Goal: Find specific page/section: Locate a particular part of the current website

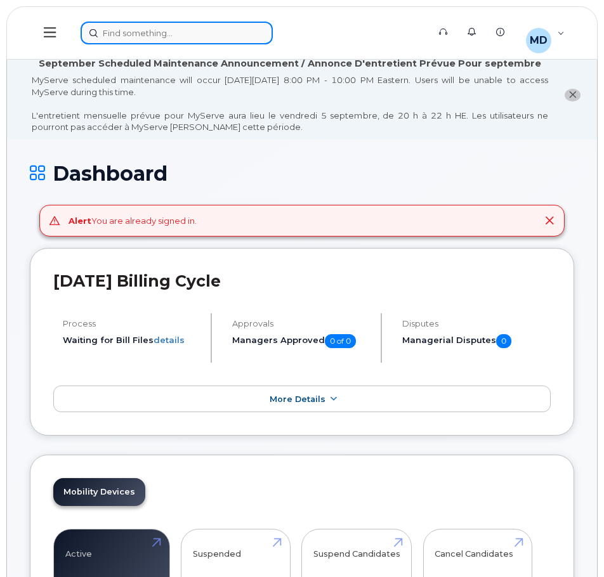
click at [170, 34] on div at bounding box center [250, 33] width 339 height 23
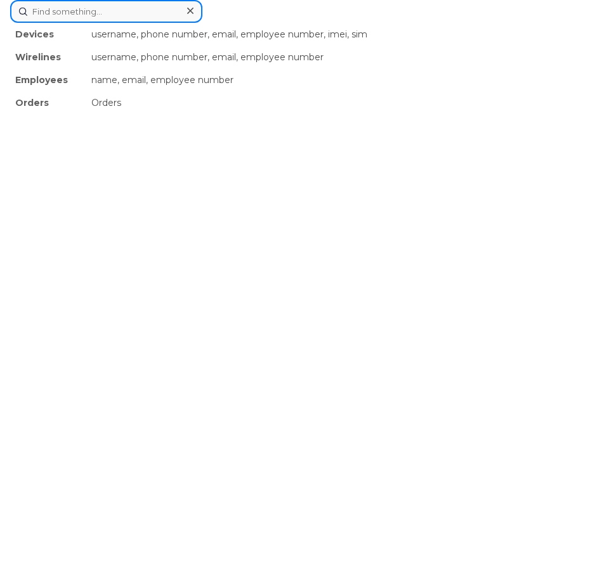
paste input "G91UUD3796C8"
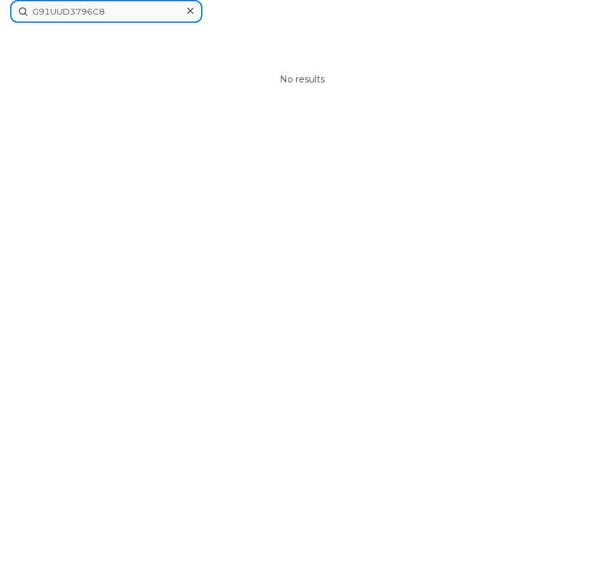
drag, startPoint x: 80, startPoint y: 14, endPoint x: -1, endPoint y: -1, distance: 81.9
click at [65, 13] on input "796C8" at bounding box center [106, 11] width 192 height 23
click at [37, 14] on input "796C" at bounding box center [106, 11] width 192 height 23
drag, startPoint x: 69, startPoint y: 16, endPoint x: 8, endPoint y: 5, distance: 62.6
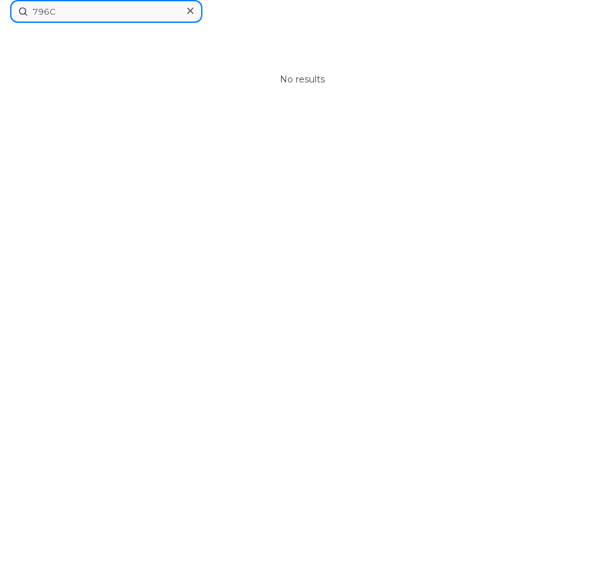
click at [8, 5] on div "796C No results" at bounding box center [302, 288] width 604 height 577
click at [59, 11] on input "796C" at bounding box center [106, 11] width 192 height 23
drag, startPoint x: 60, startPoint y: 11, endPoint x: 24, endPoint y: 10, distance: 35.5
click at [24, 10] on input "796C" at bounding box center [106, 11] width 192 height 23
drag, startPoint x: 65, startPoint y: 15, endPoint x: 77, endPoint y: 15, distance: 12.0
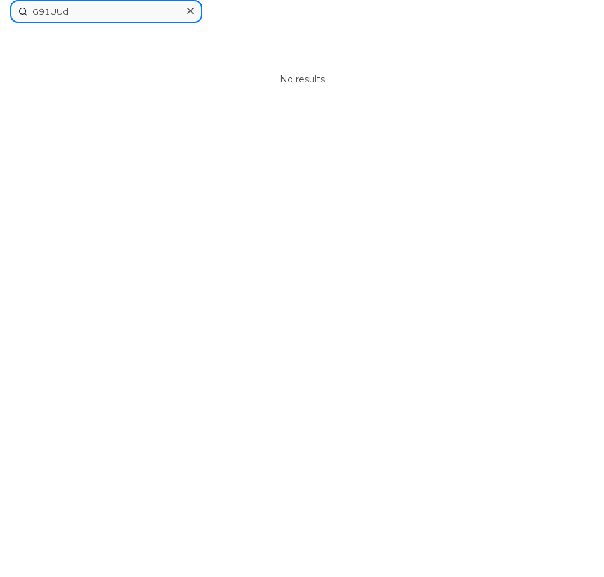
click at [77, 15] on input "G91UUd" at bounding box center [106, 11] width 192 height 23
type input "G91UU"
drag, startPoint x: 37, startPoint y: 11, endPoint x: 8, endPoint y: 7, distance: 28.9
click at [8, 7] on div "G91UU No results" at bounding box center [302, 288] width 604 height 577
click at [98, 6] on input at bounding box center [106, 11] width 192 height 23
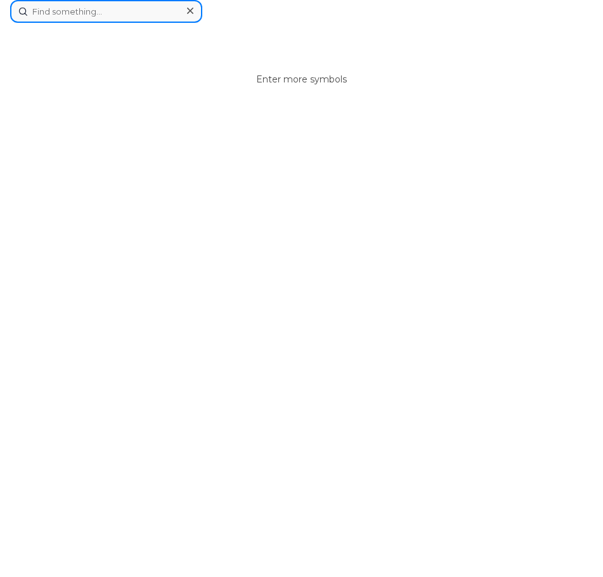
paste input "4039218164"
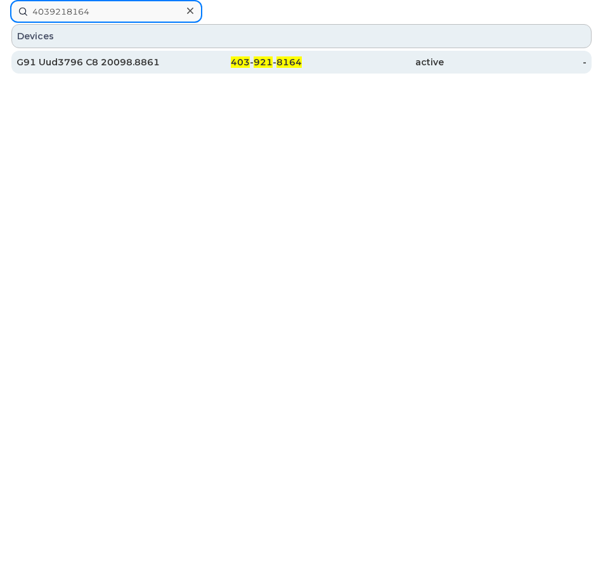
type input "4039218164"
click at [69, 66] on div "G91 Uud3796 C8 20098.8861" at bounding box center [87, 62] width 143 height 13
